Goal: Task Accomplishment & Management: Manage account settings

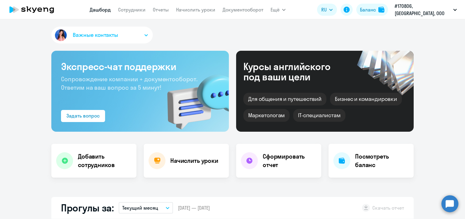
select select "30"
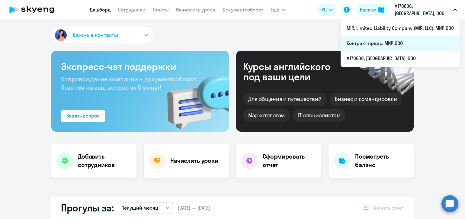
click at [393, 41] on li "Контракт предо, МИР, ООО" at bounding box center [400, 43] width 119 height 15
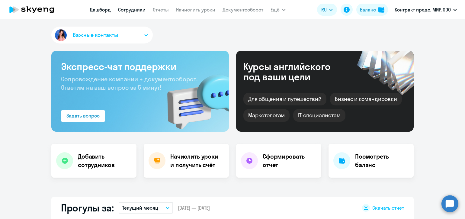
click at [122, 10] on link "Сотрудники" at bounding box center [132, 10] width 28 height 6
select select "30"
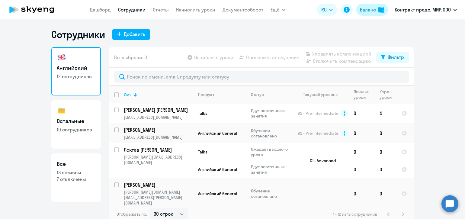
click at [365, 11] on div "Баланс" at bounding box center [368, 9] width 16 height 7
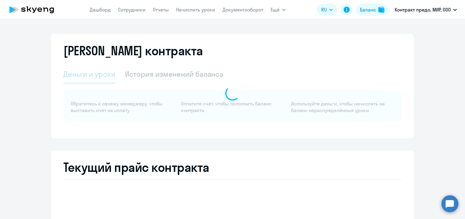
select select "english_adult_not_native_speaker"
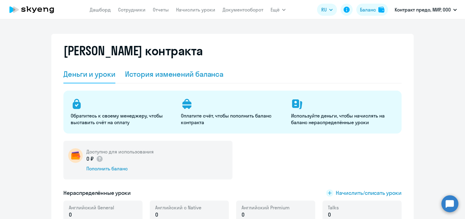
click at [202, 76] on div "История изменений баланса" at bounding box center [174, 74] width 99 height 10
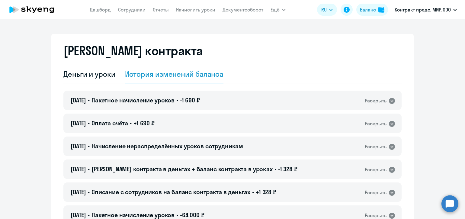
click at [136, 13] on app-menu-item-link "Сотрудники" at bounding box center [132, 10] width 28 height 8
click at [136, 11] on link "Сотрудники" at bounding box center [132, 10] width 28 height 6
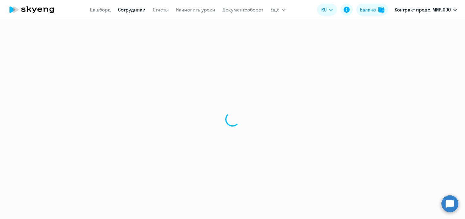
select select "30"
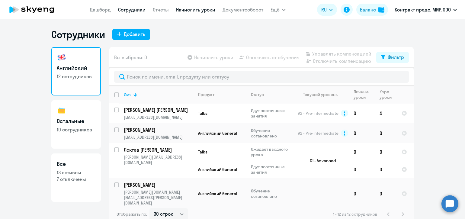
click at [194, 11] on link "Начислить уроки" at bounding box center [195, 10] width 39 height 6
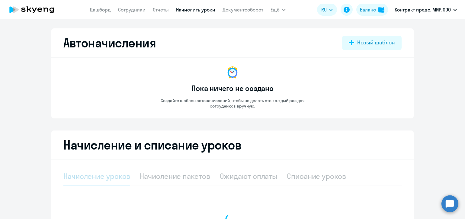
select select "10"
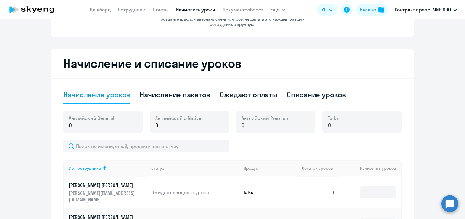
scroll to position [75, 0]
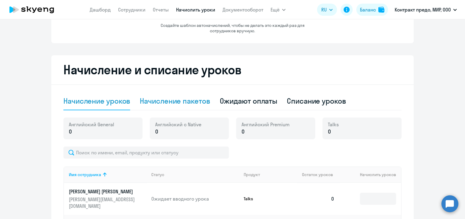
click at [193, 102] on div "Начисление пакетов" at bounding box center [175, 101] width 70 height 10
select select "10"
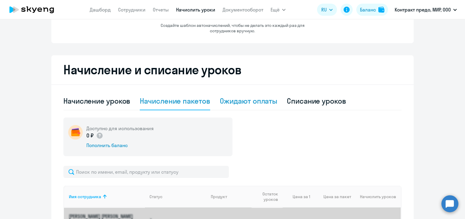
click at [229, 103] on div "Ожидают оплаты" at bounding box center [249, 101] width 58 height 10
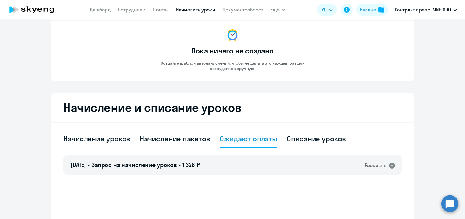
scroll to position [0, 0]
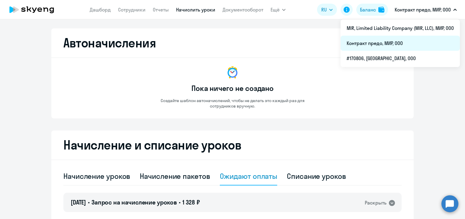
click at [390, 42] on li "Контракт предо, МИР, ООО" at bounding box center [400, 43] width 119 height 15
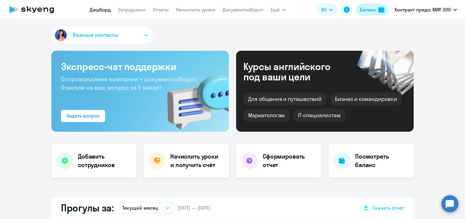
click at [367, 9] on div "Баланс" at bounding box center [368, 9] width 16 height 7
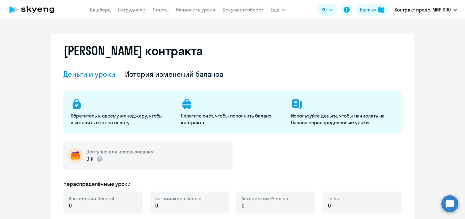
select select "english_adult_not_native_speaker"
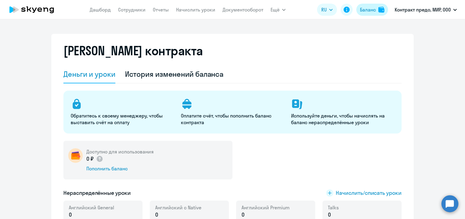
click at [372, 12] on div "Баланс" at bounding box center [368, 9] width 16 height 7
click at [363, 9] on div "Баланс" at bounding box center [368, 9] width 16 height 7
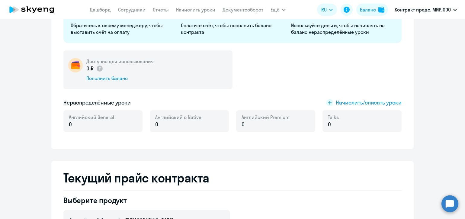
scroll to position [50, 0]
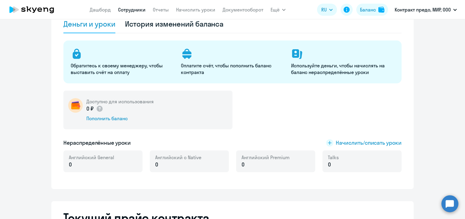
click at [144, 9] on link "Сотрудники" at bounding box center [132, 10] width 28 height 6
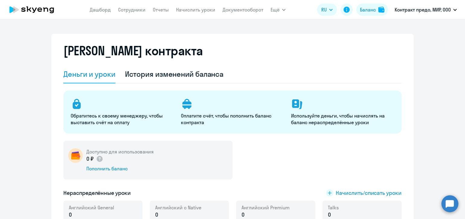
select select "30"
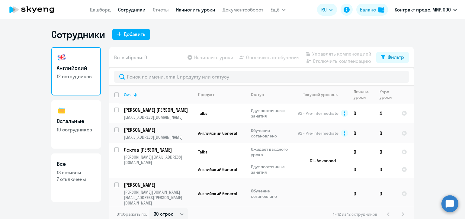
click at [199, 10] on link "Начислить уроки" at bounding box center [195, 10] width 39 height 6
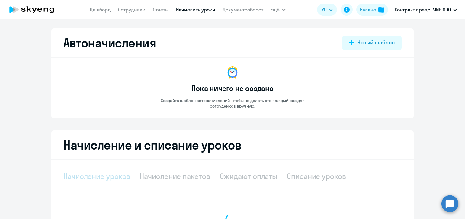
select select "10"
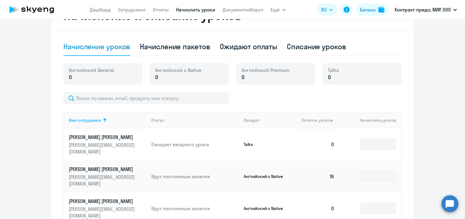
scroll to position [138, 0]
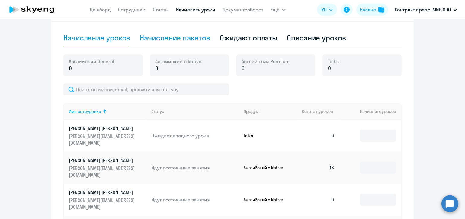
click at [194, 39] on div "Начисление пакетов" at bounding box center [175, 38] width 70 height 10
select select "10"
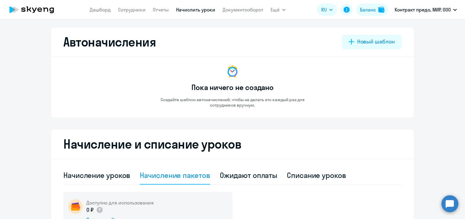
scroll to position [0, 0]
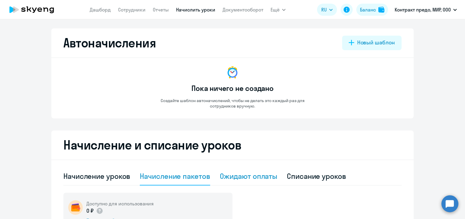
click at [251, 178] on div "Ожидают оплаты" at bounding box center [249, 176] width 58 height 10
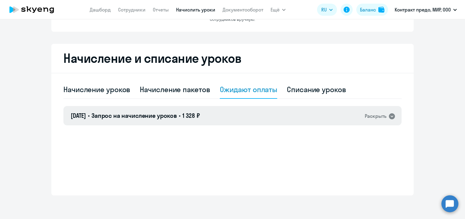
scroll to position [87, 0]
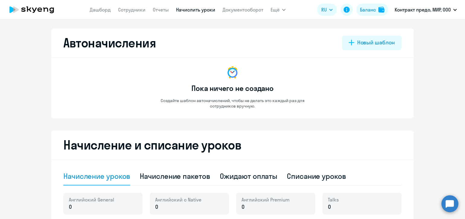
select select "10"
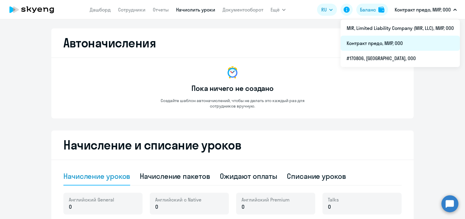
click at [390, 42] on li "Контракт предо, МИР, ООО" at bounding box center [400, 43] width 119 height 15
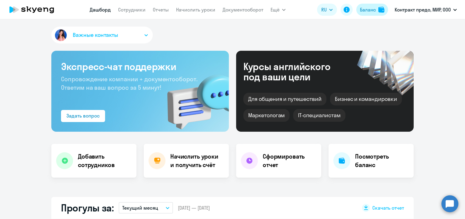
click at [371, 10] on div "Баланс" at bounding box center [368, 9] width 16 height 7
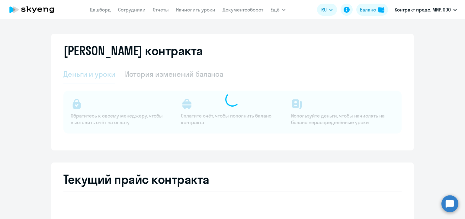
select select "english_adult_not_native_speaker"
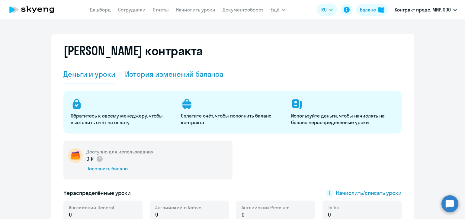
click at [201, 76] on div "История изменений баланса" at bounding box center [174, 74] width 99 height 10
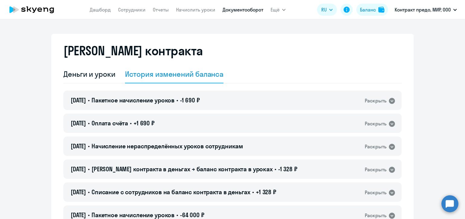
click at [236, 10] on link "Документооборот" at bounding box center [243, 10] width 41 height 6
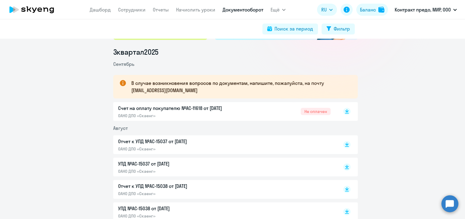
scroll to position [75, 0]
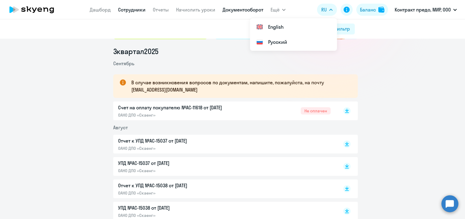
click at [141, 8] on link "Сотрудники" at bounding box center [132, 10] width 28 height 6
select select "30"
